Goal: Information Seeking & Learning: Check status

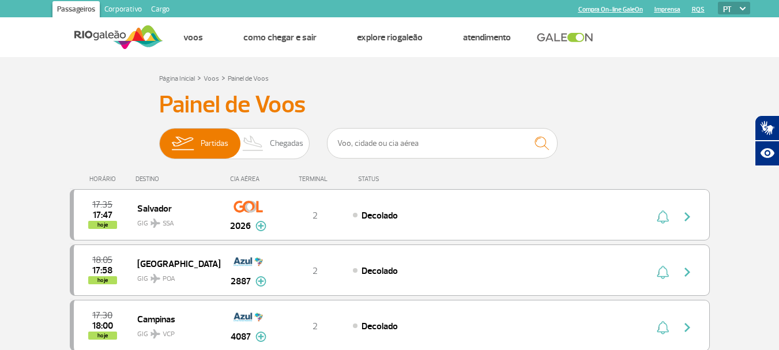
click at [263, 146] on img at bounding box center [253, 144] width 34 height 30
click at [159, 138] on input "Partidas Chegadas" at bounding box center [159, 138] width 0 height 0
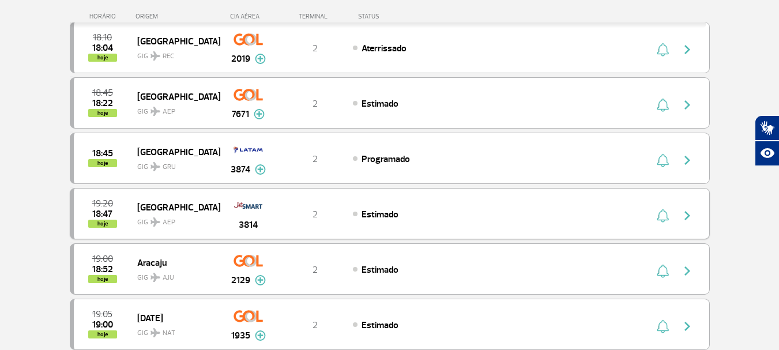
scroll to position [231, 0]
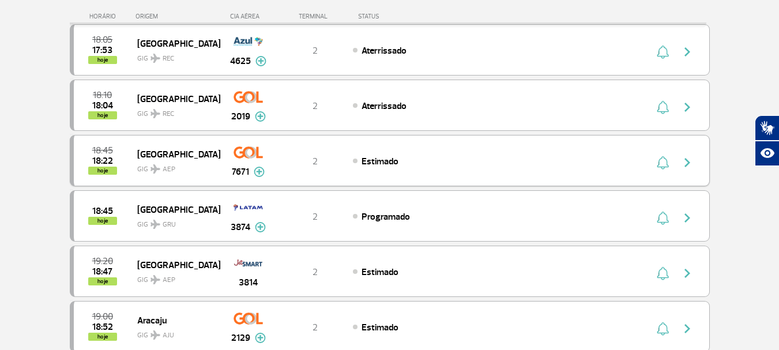
click at [198, 164] on span "GIG AEP" at bounding box center [174, 166] width 74 height 17
click at [684, 163] on img "button" at bounding box center [687, 163] width 14 height 14
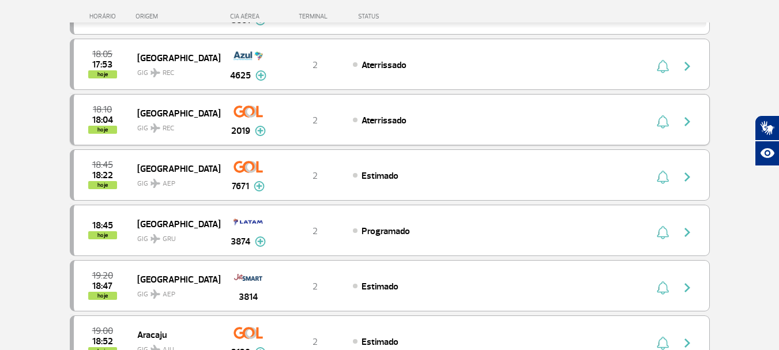
scroll to position [173, 0]
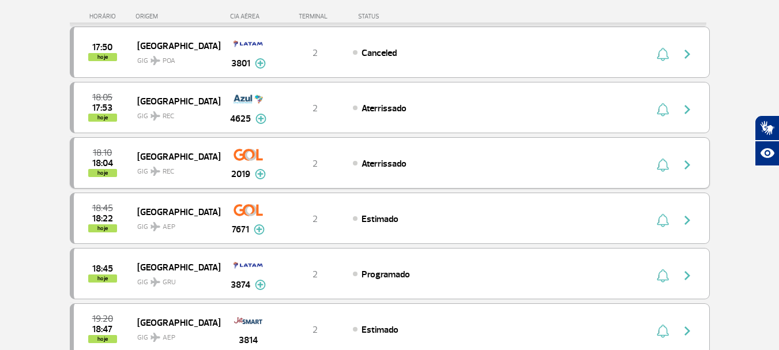
click at [258, 172] on img at bounding box center [260, 174] width 11 height 10
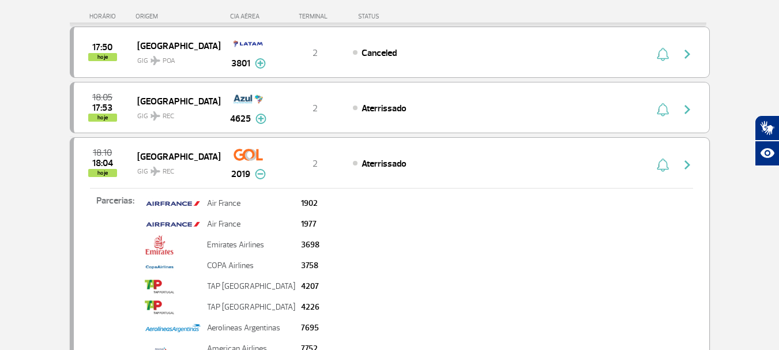
click at [681, 161] on img "button" at bounding box center [687, 165] width 14 height 14
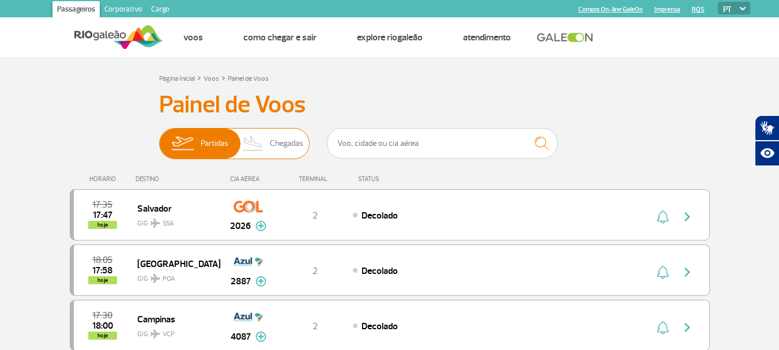
click at [287, 145] on span "Chegadas" at bounding box center [286, 144] width 33 height 30
click at [159, 138] on input "Partidas Chegadas" at bounding box center [159, 138] width 0 height 0
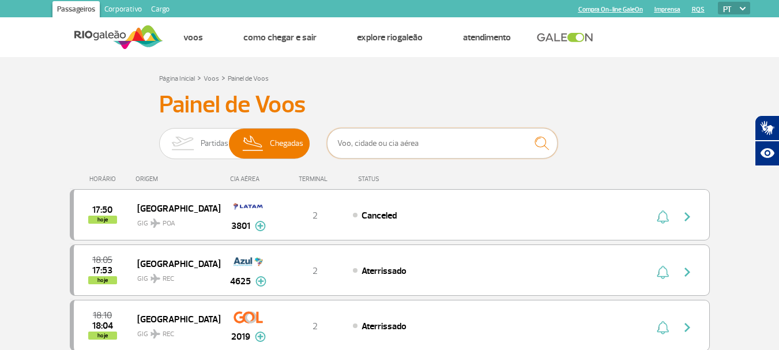
click at [364, 142] on input "text" at bounding box center [442, 143] width 231 height 31
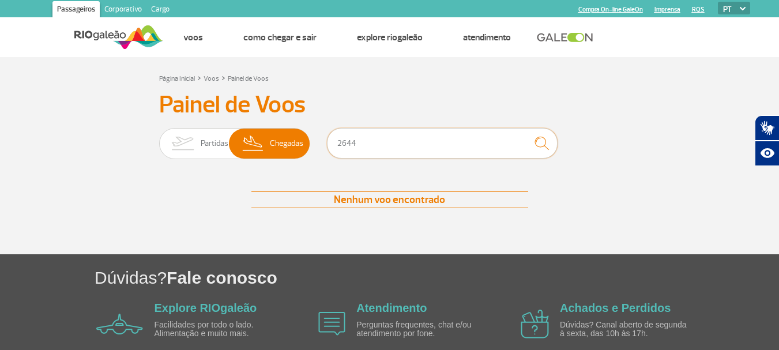
click at [340, 148] on input "2644" at bounding box center [442, 143] width 231 height 31
click at [338, 146] on input "2644" at bounding box center [442, 143] width 231 height 31
click at [377, 145] on input "H2644" at bounding box center [442, 143] width 231 height 31
type input "H"
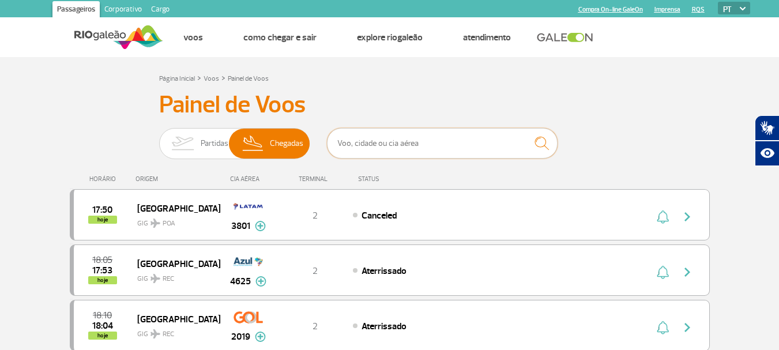
click at [338, 145] on input "text" at bounding box center [442, 143] width 231 height 31
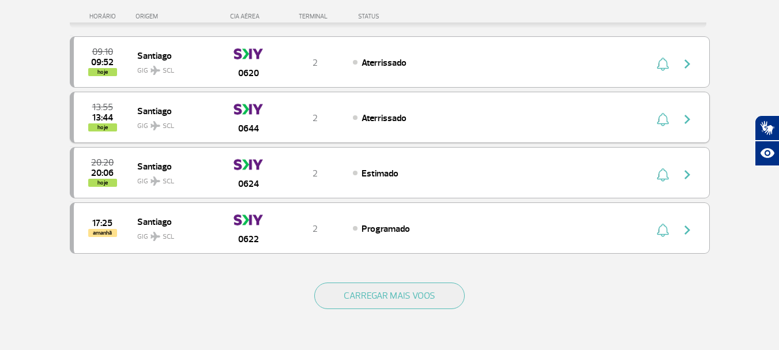
scroll to position [173, 0]
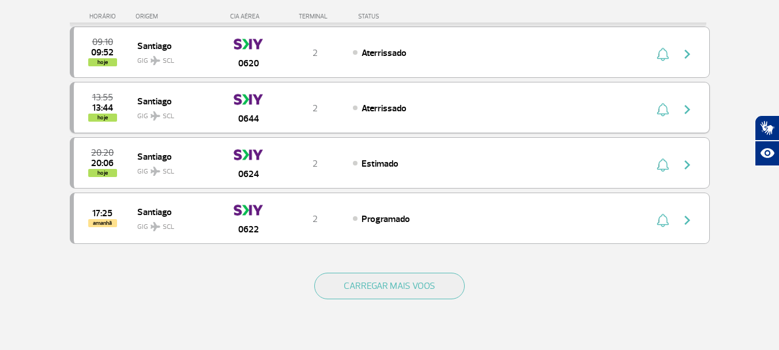
type input "AIRLINE"
click at [274, 115] on div "0644" at bounding box center [248, 107] width 57 height 36
click at [313, 112] on span "2" at bounding box center [314, 109] width 5 height 12
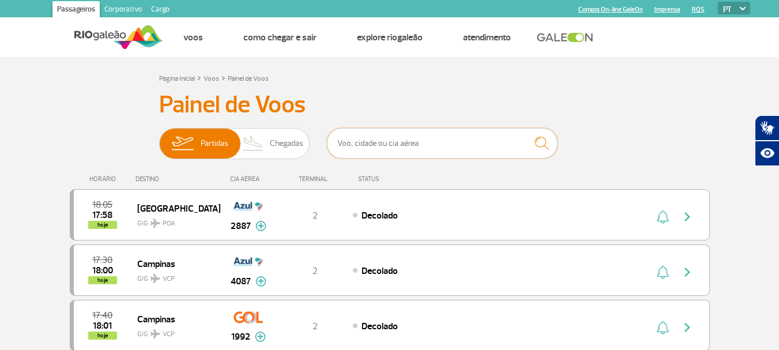
click at [417, 154] on input "text" at bounding box center [442, 143] width 231 height 31
type input "AIRLINE"
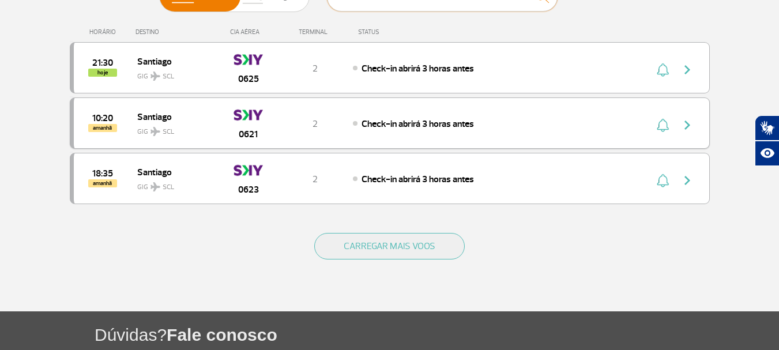
scroll to position [173, 0]
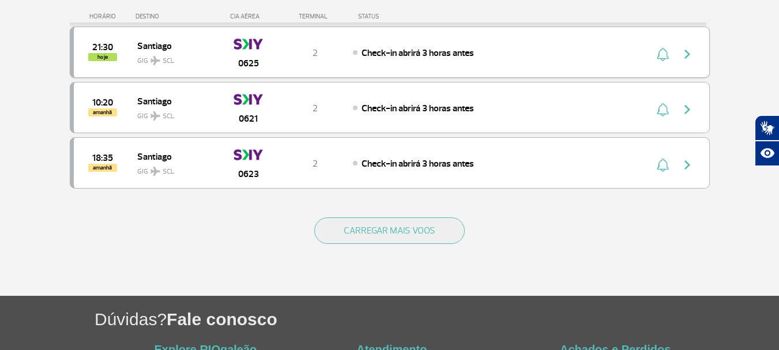
click at [186, 62] on span "GIG SCL" at bounding box center [174, 58] width 74 height 17
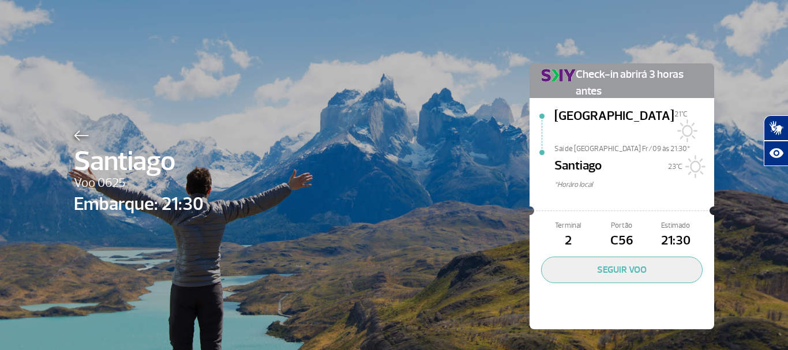
click at [743, 65] on div "[PERSON_NAME] 0625 Embarque: 21:30 Check-in abrirá 3 horas antes [GEOGRAPHIC_DA…" at bounding box center [394, 179] width 788 height 358
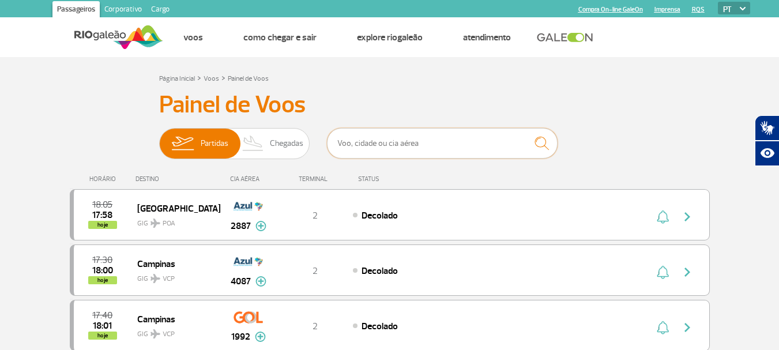
click at [397, 139] on input "text" at bounding box center [442, 143] width 231 height 31
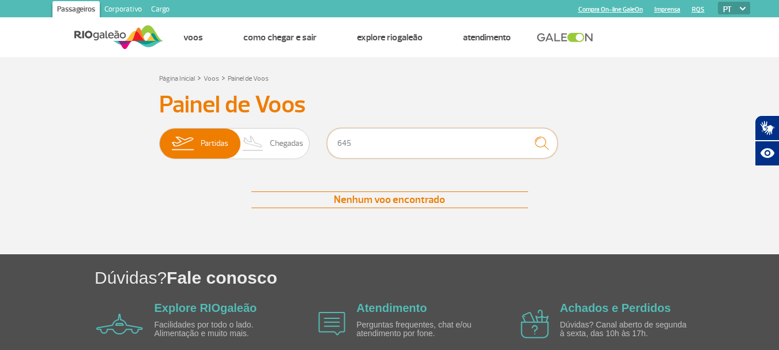
click at [334, 142] on input "645" at bounding box center [442, 143] width 231 height 31
type input "H2 645"
